Goal: Information Seeking & Learning: Check status

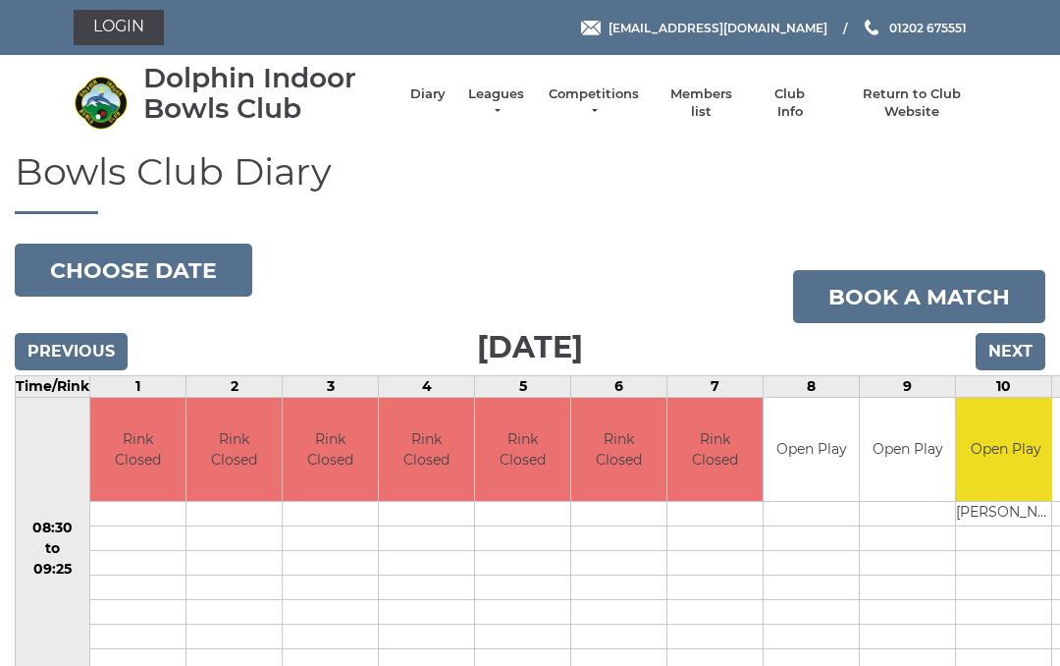
click at [527, 97] on link "Leagues" at bounding box center [496, 102] width 62 height 35
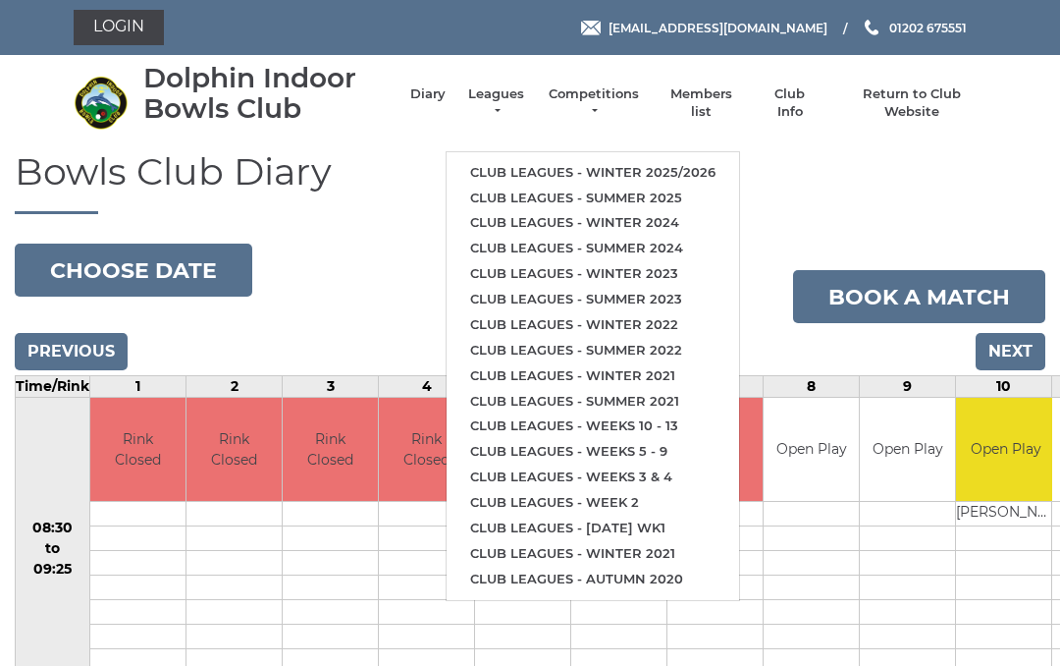
click at [655, 186] on link "Club leagues - Summer 2025" at bounding box center [593, 199] width 293 height 26
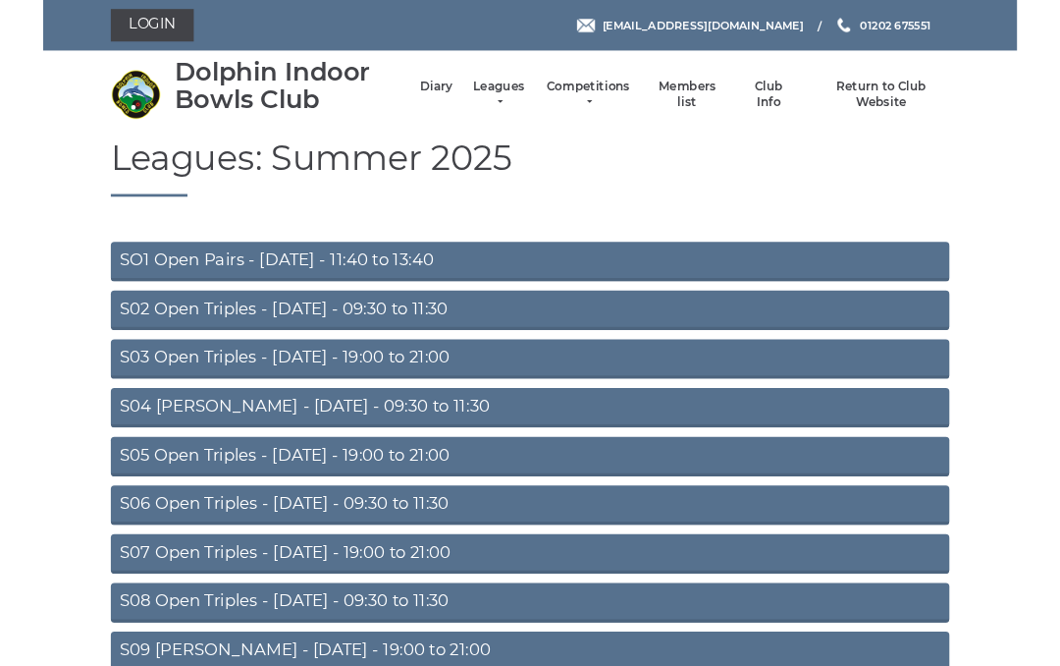
scroll to position [158, 0]
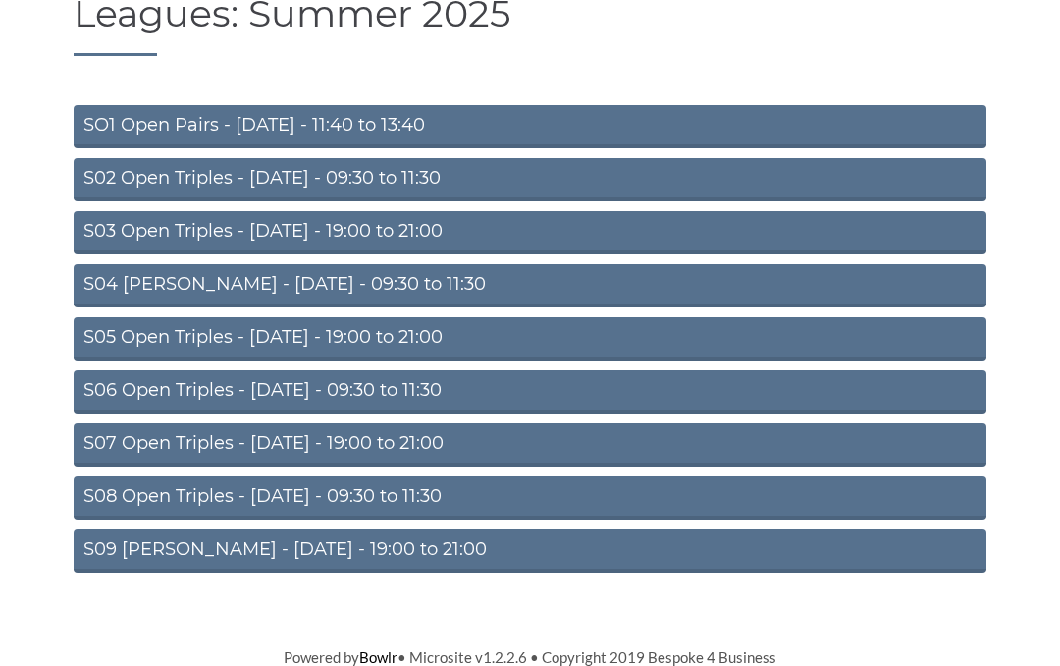
click at [323, 549] on link "S09 Aussie Pairs - Friday - 19:00 to 21:00" at bounding box center [530, 550] width 913 height 43
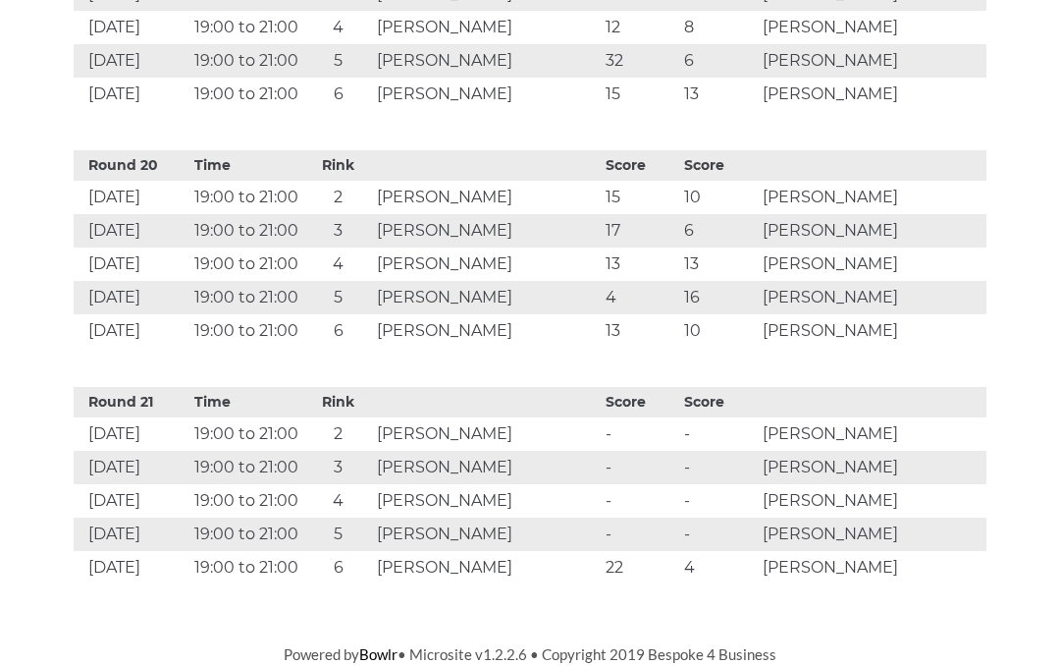
scroll to position [5474, 0]
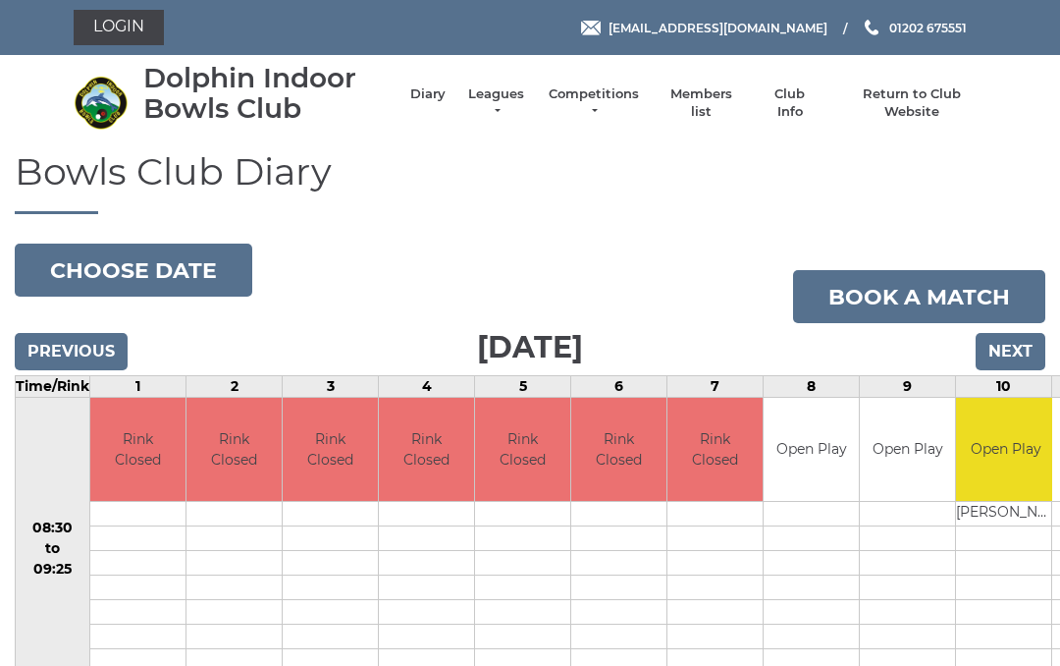
click at [524, 97] on link "Leagues" at bounding box center [496, 102] width 62 height 35
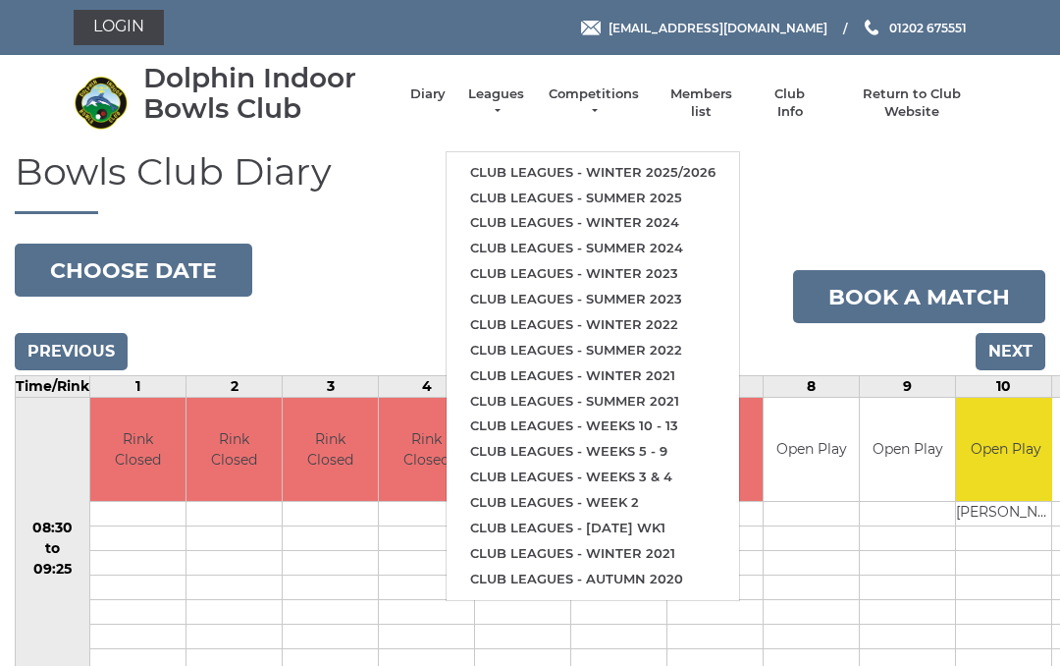
click at [672, 186] on link "Club leagues - Summer 2025" at bounding box center [593, 199] width 293 height 26
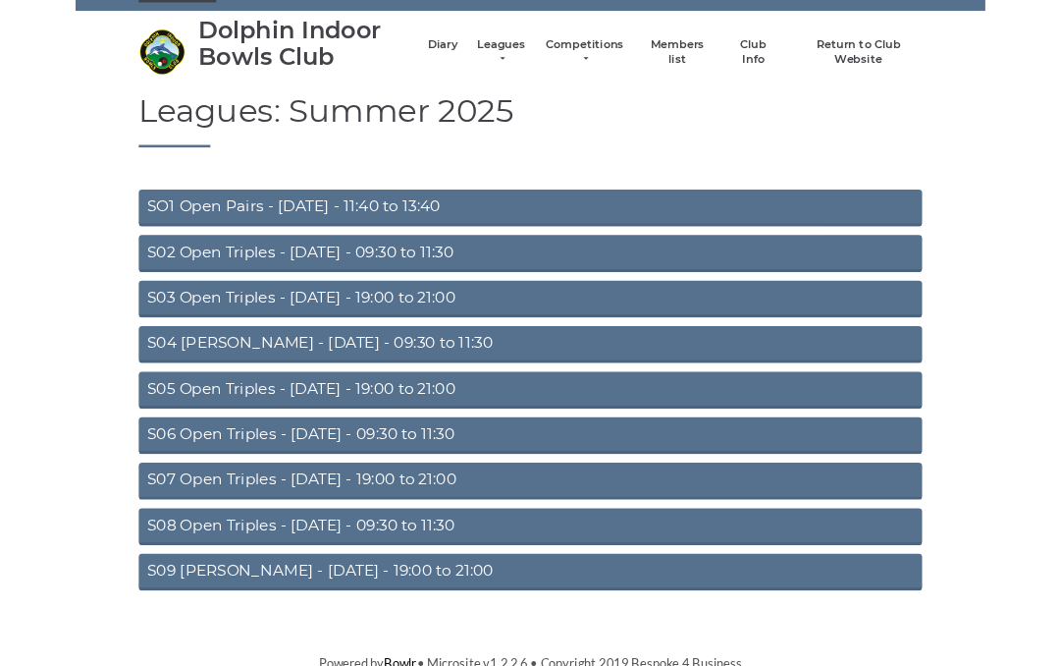
scroll to position [158, 0]
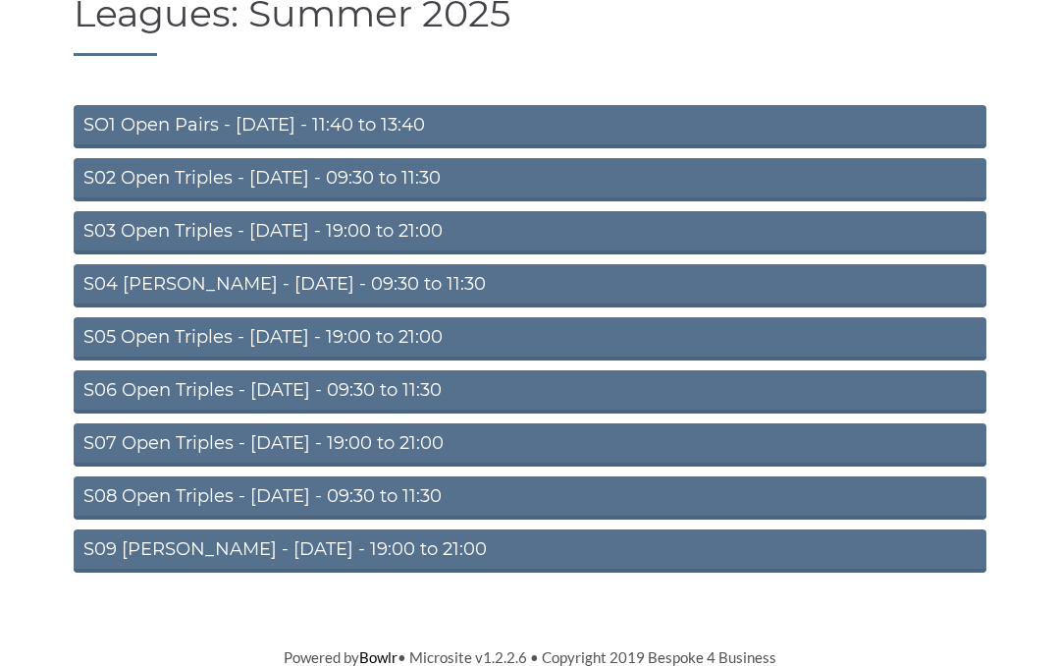
click at [386, 546] on link "S09 Aussie Pairs - Friday - 19:00 to 21:00" at bounding box center [530, 550] width 913 height 43
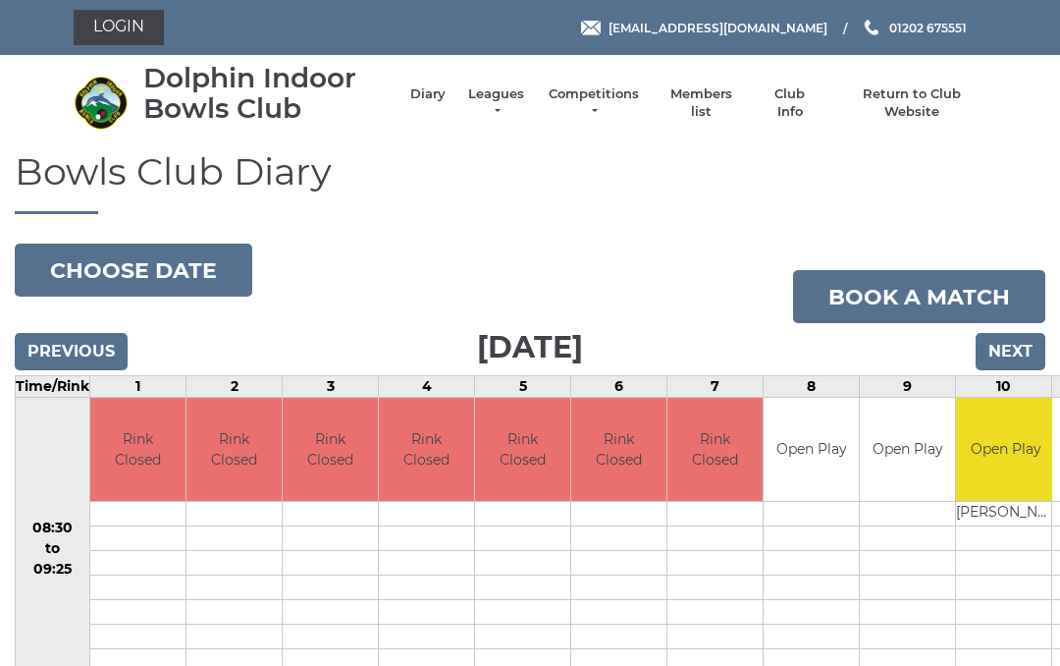
click at [508, 108] on link "Leagues" at bounding box center [496, 102] width 62 height 35
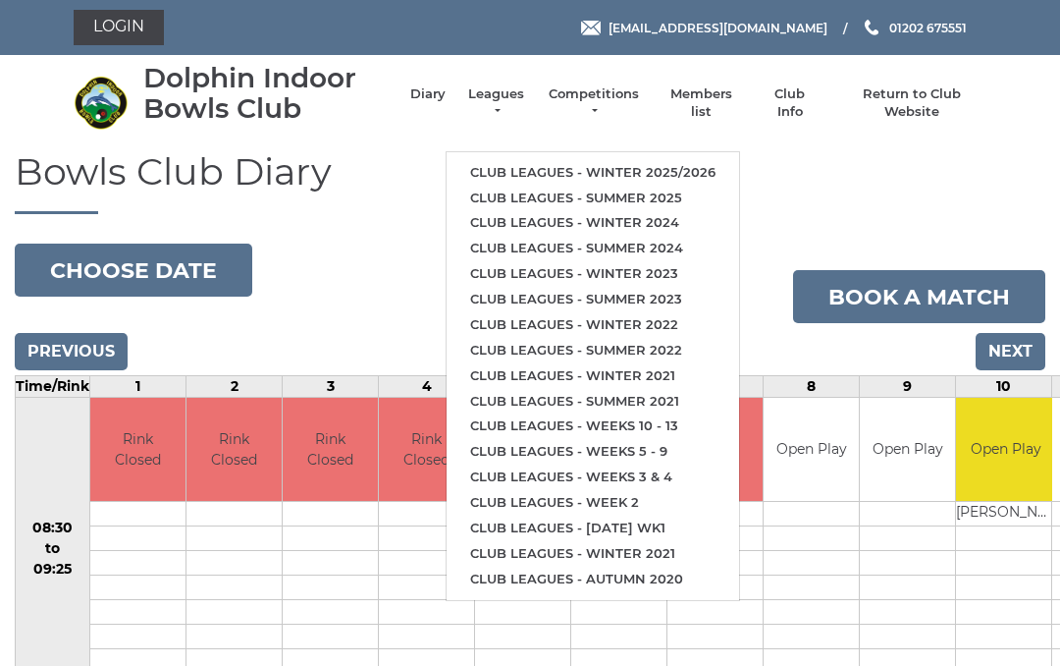
click at [636, 186] on link "Club leagues - Summer 2025" at bounding box center [593, 199] width 293 height 26
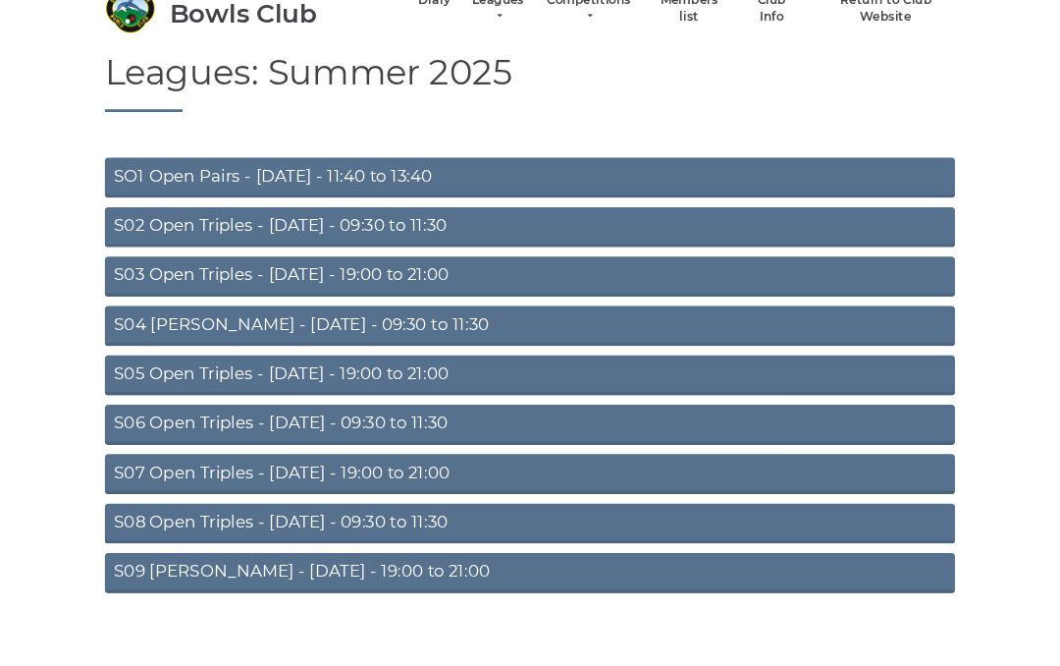
scroll to position [158, 0]
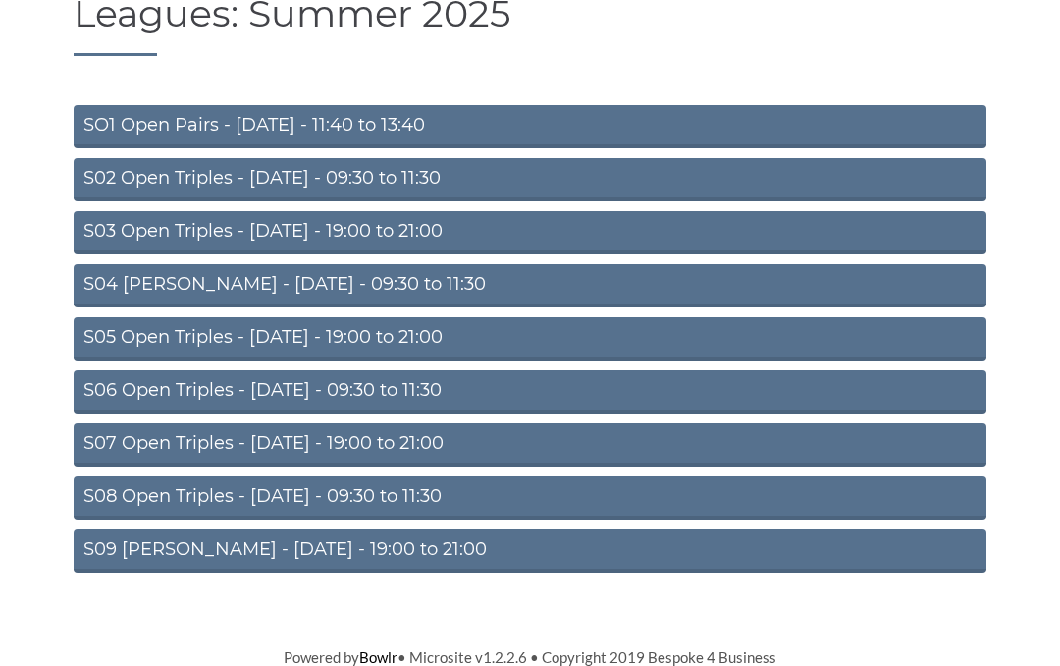
click at [351, 551] on link "S09 [PERSON_NAME] - [DATE] - 19:00 to 21:00" at bounding box center [530, 550] width 913 height 43
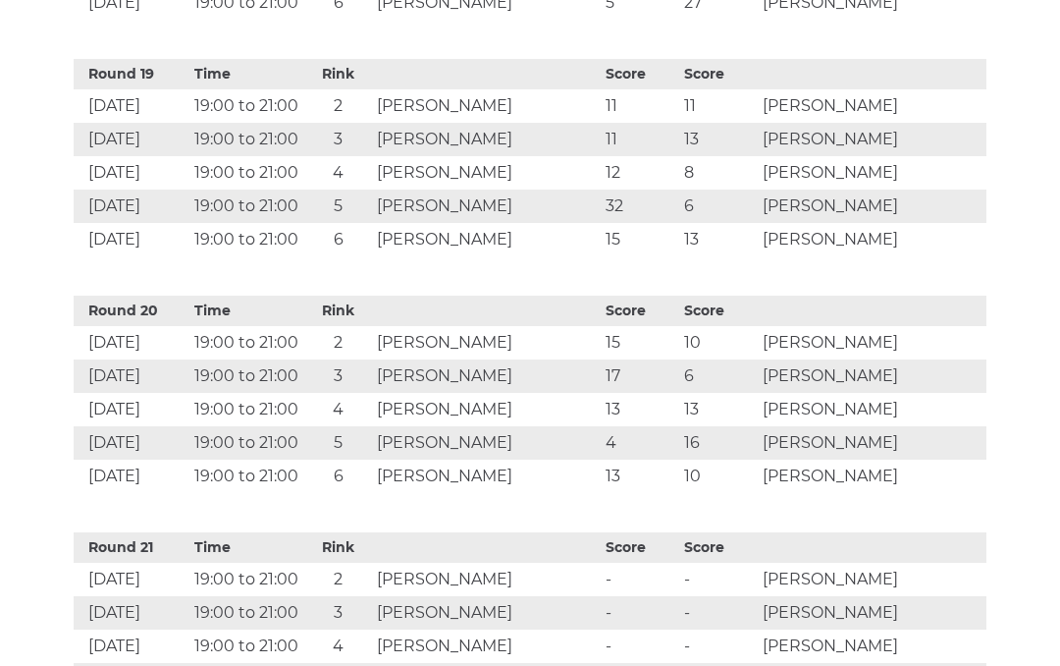
scroll to position [5474, 0]
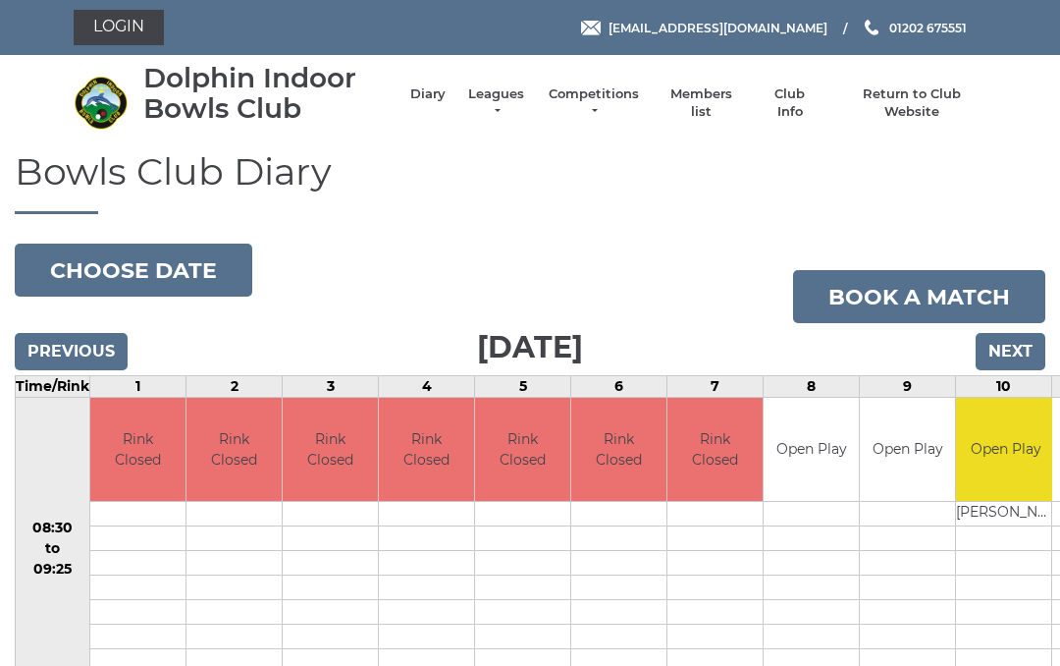
click at [527, 95] on li "Leagues Club leagues - Winter 2025/2026 Club leagues - Summer 2025 Club leagues…" at bounding box center [486, 103] width 81 height 55
click at [527, 102] on link "Leagues" at bounding box center [496, 102] width 62 height 35
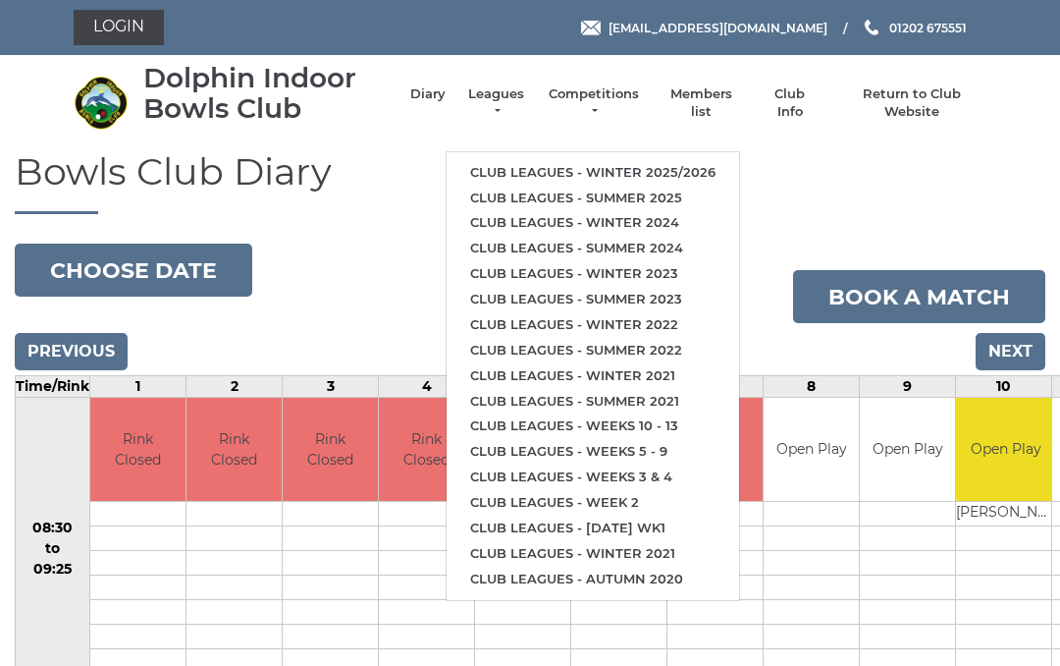
click at [642, 186] on link "Club leagues - Summer 2025" at bounding box center [593, 199] width 293 height 26
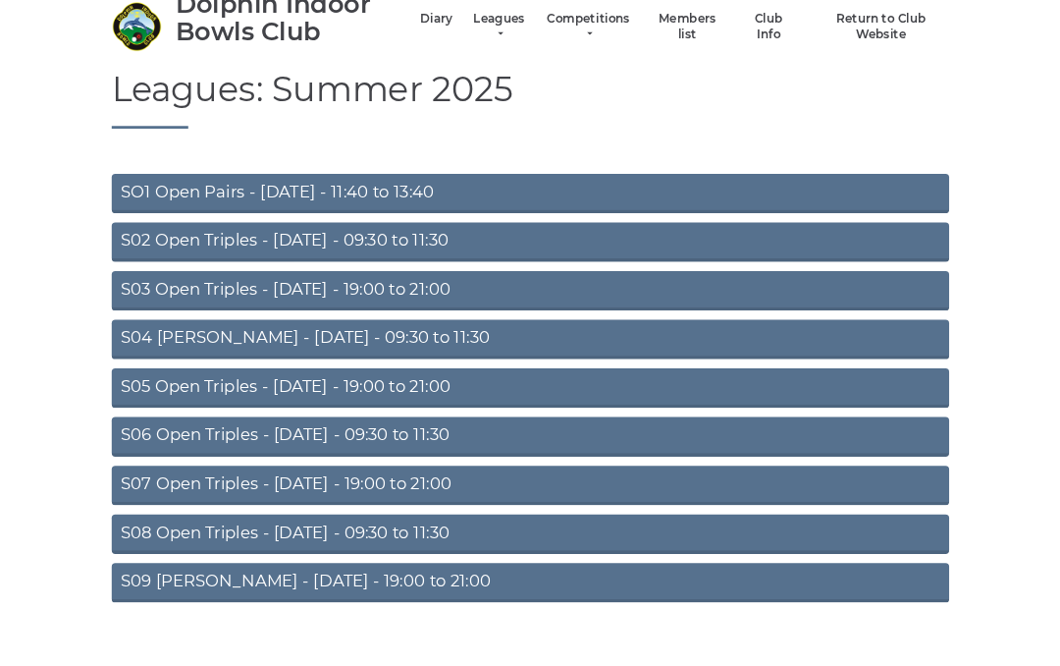
scroll to position [158, 0]
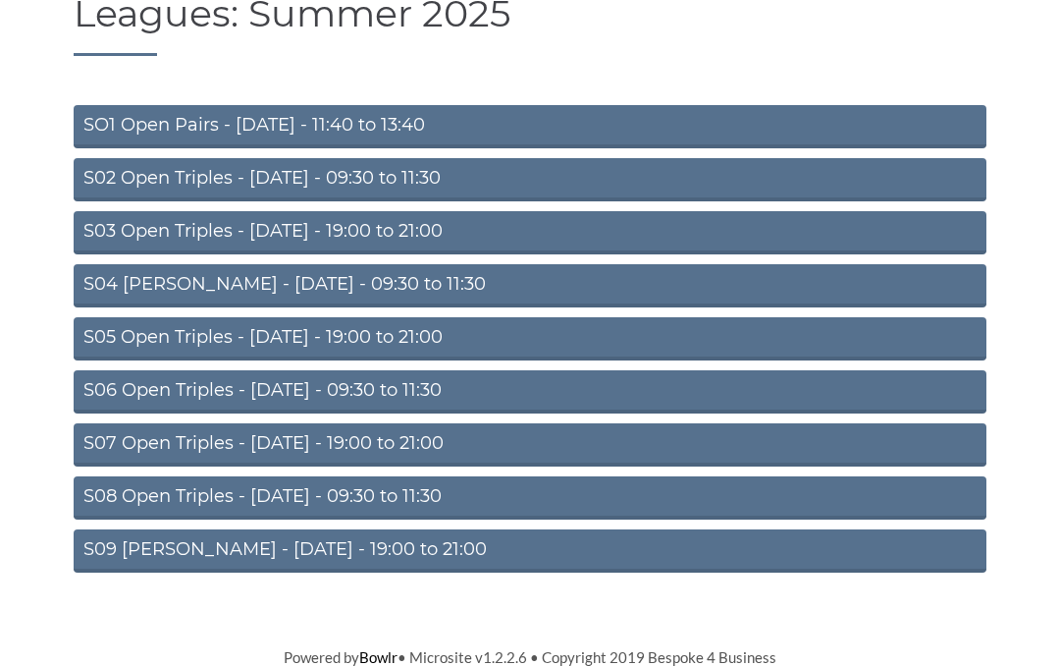
click at [390, 543] on link "S09 Aussie Pairs - Friday - 19:00 to 21:00" at bounding box center [530, 550] width 913 height 43
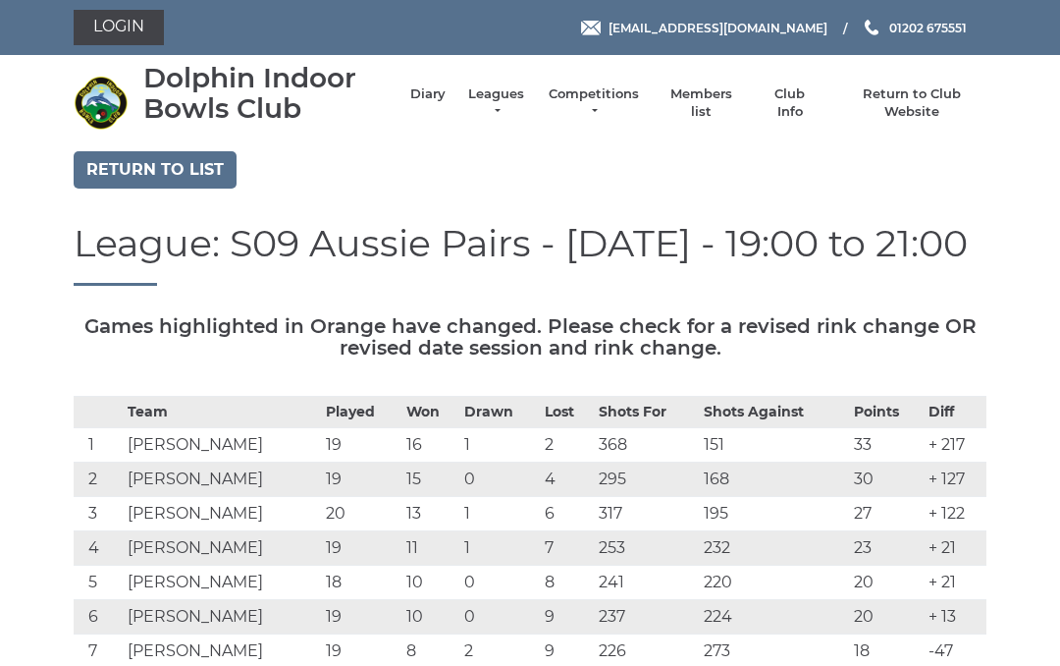
click at [319, 540] on td "[PERSON_NAME]" at bounding box center [222, 548] width 198 height 34
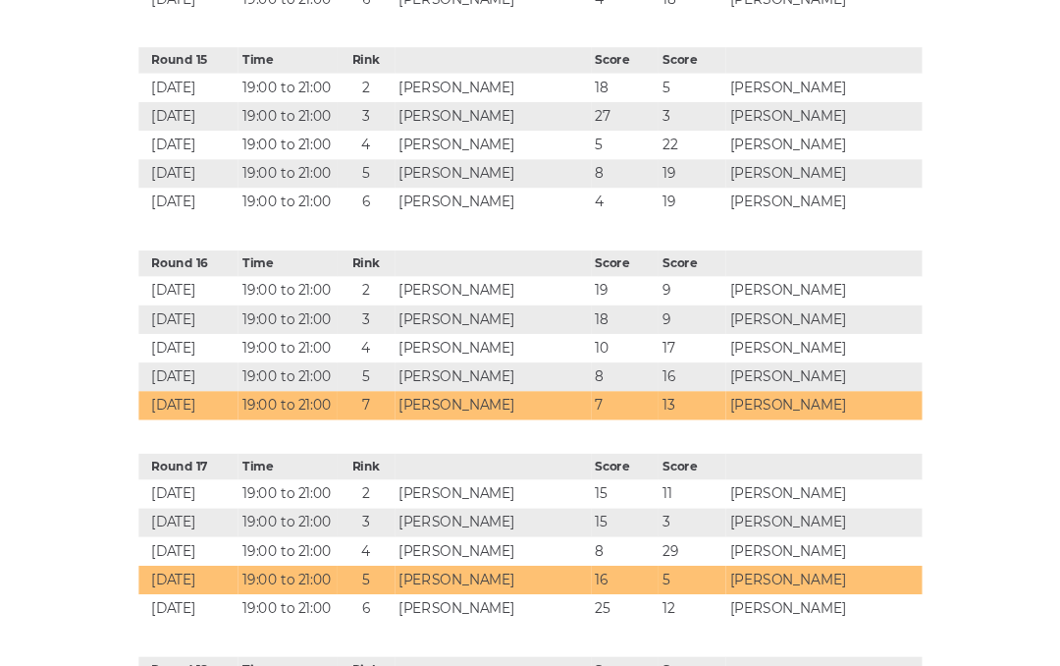
scroll to position [5474, 0]
